Goal: Navigation & Orientation: Find specific page/section

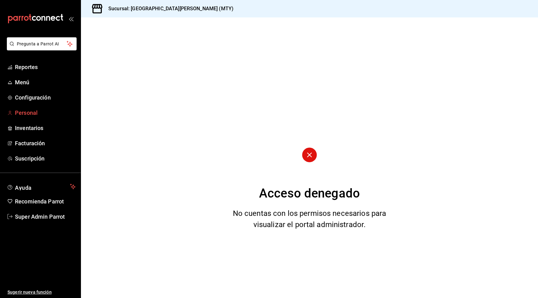
click at [42, 113] on span "Personal" at bounding box center [45, 113] width 61 height 8
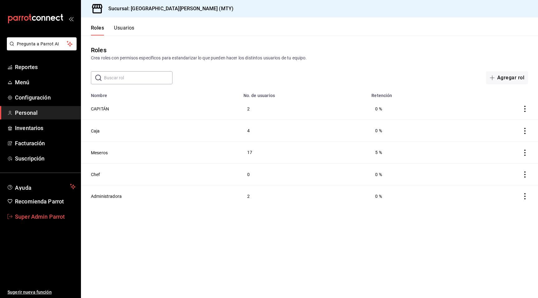
click at [44, 215] on span "Super Admin Parrot" at bounding box center [45, 217] width 61 height 8
